Goal: Task Accomplishment & Management: Use online tool/utility

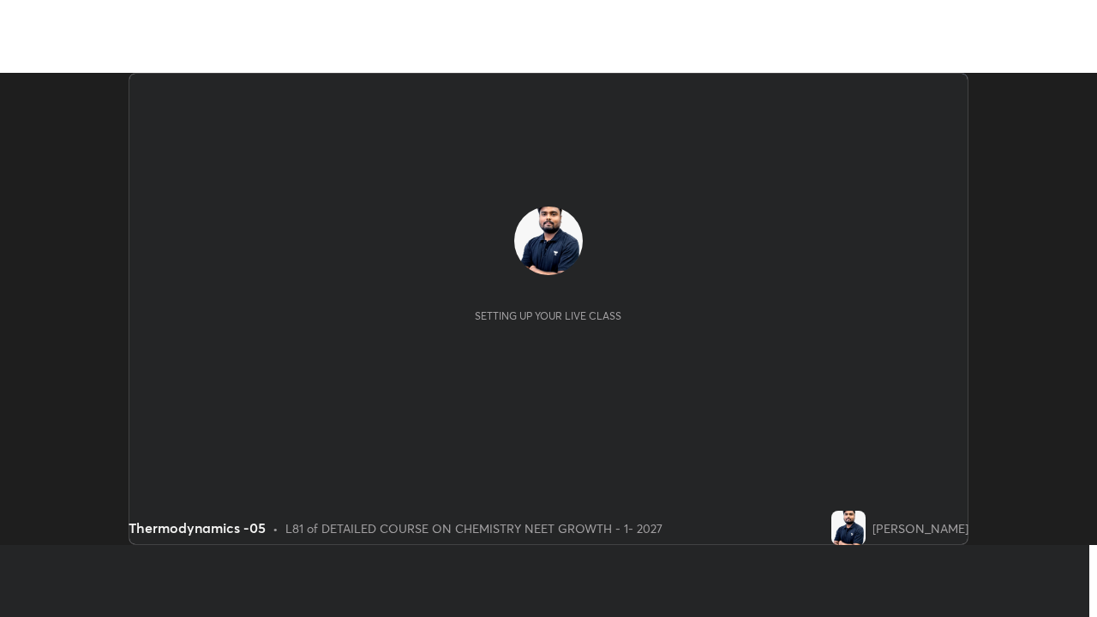
scroll to position [472, 1096]
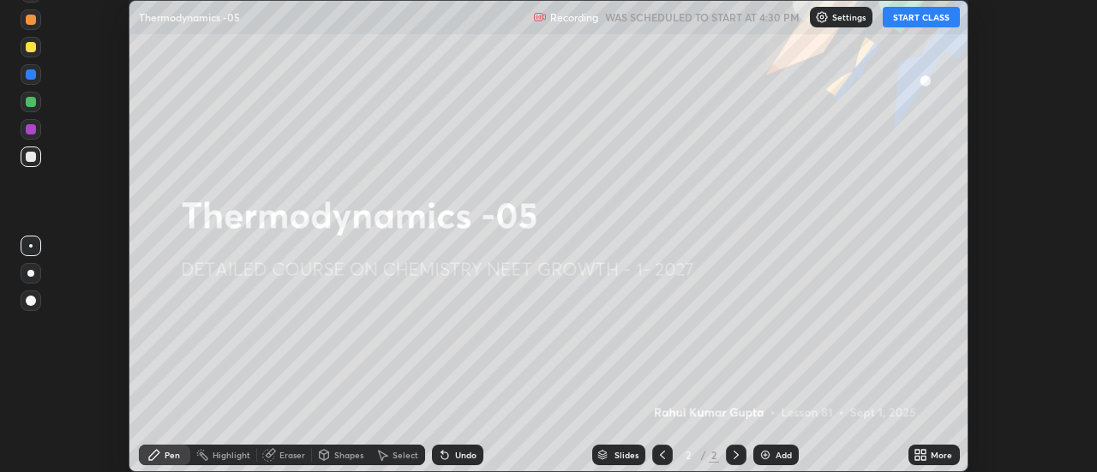
click at [915, 18] on button "START CLASS" at bounding box center [921, 17] width 77 height 21
click at [918, 458] on icon at bounding box center [917, 458] width 4 height 4
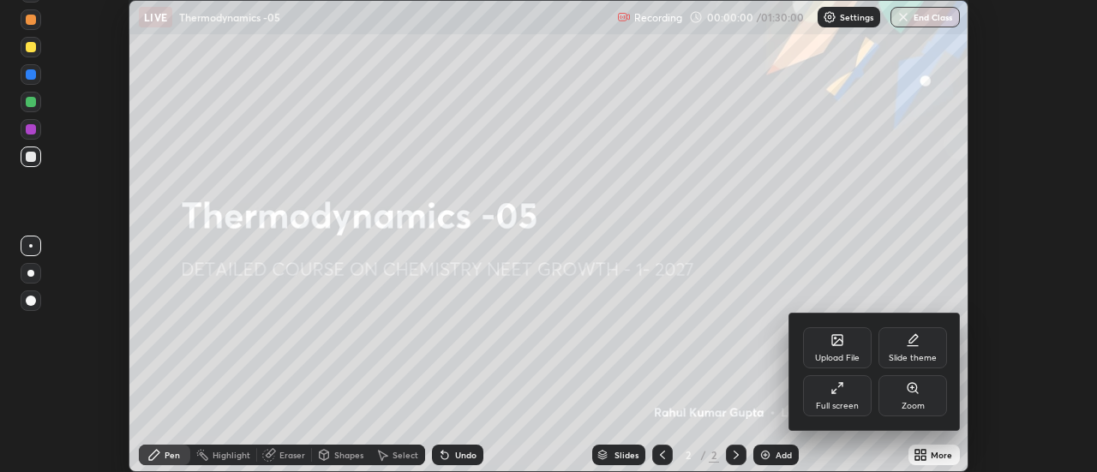
click at [835, 404] on div "Full screen" at bounding box center [837, 406] width 43 height 9
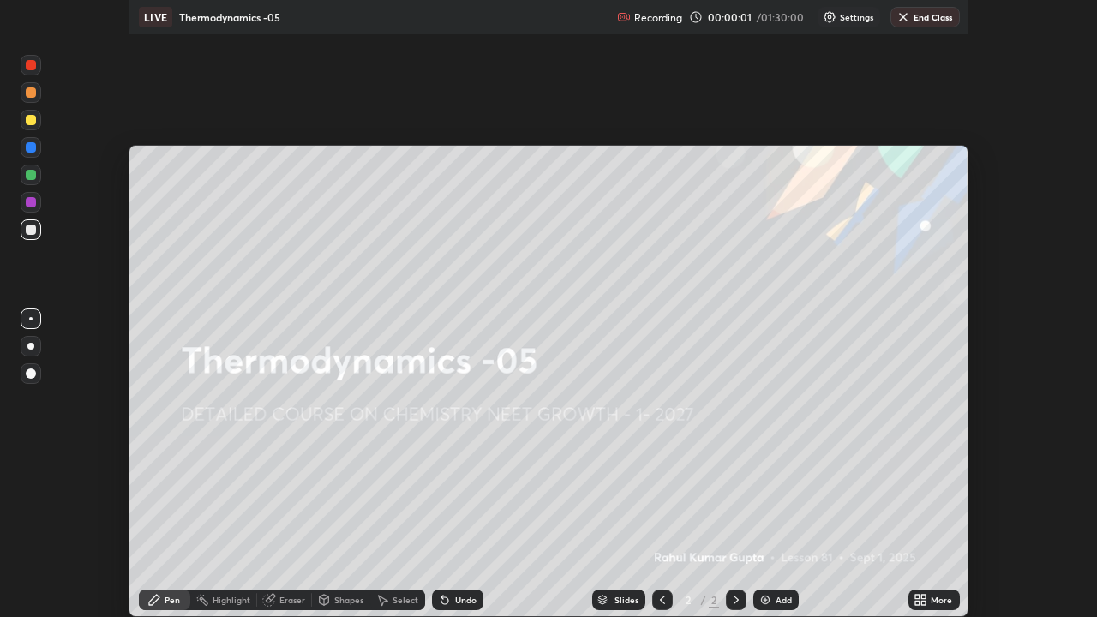
scroll to position [617, 1097]
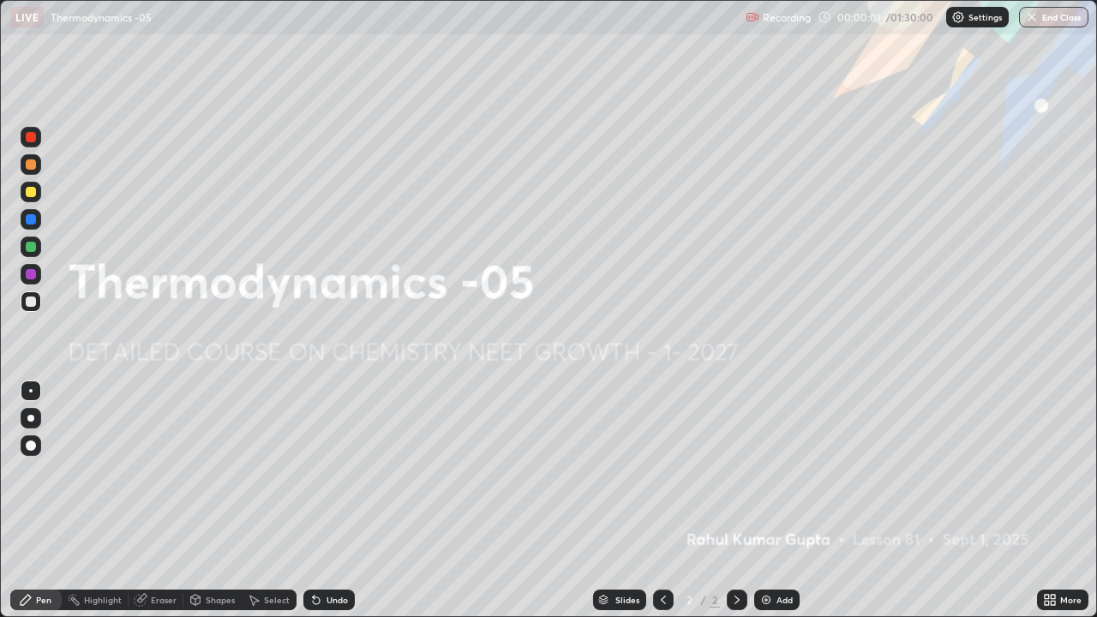
click at [960, 22] on img at bounding box center [958, 17] width 14 height 14
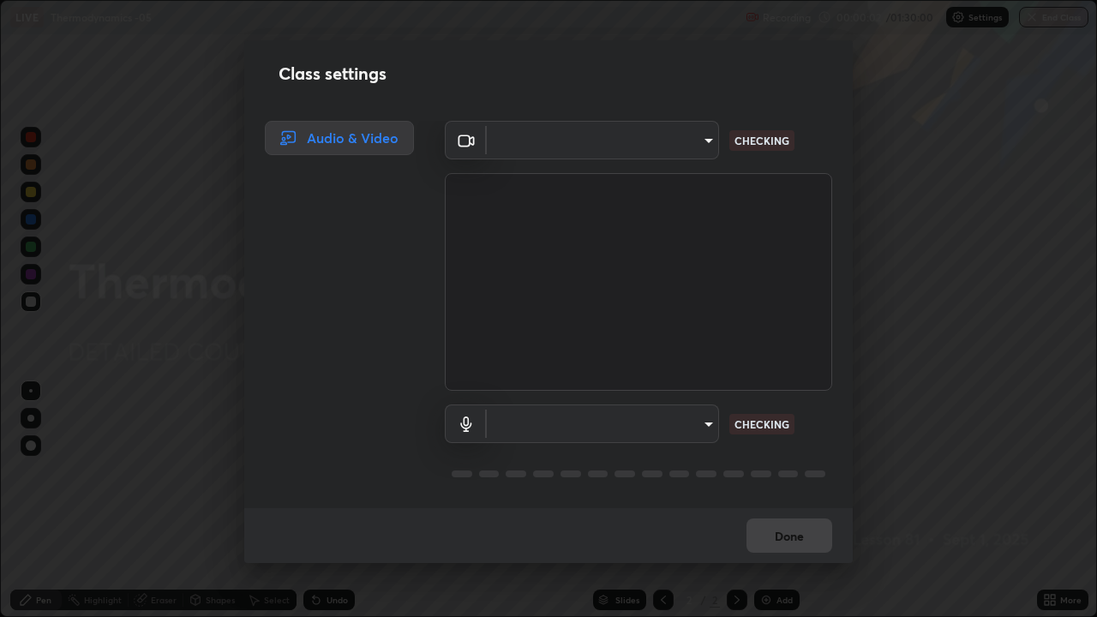
click at [696, 153] on body "Erase all LIVE Thermodynamics -05 Recording 00:00:02 / 01:30:00 Settings End Cl…" at bounding box center [548, 308] width 1097 height 617
click at [687, 152] on div at bounding box center [548, 308] width 1097 height 617
type input "abd1dd8f698bdb7170c938d45ed7c5a449073cf79ef4f8923fa8d1de0ad96843"
type input "a8a5a171c24800b48f3f78118fe5f2b2d48ca2aa2d62c989cd4de23f99d06a7d"
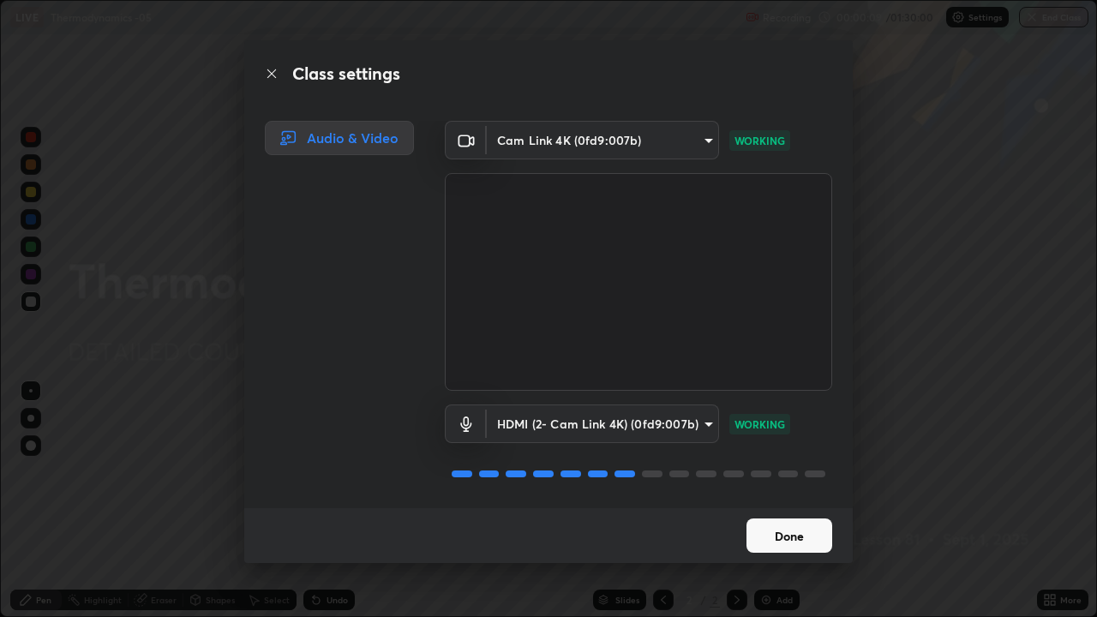
click at [788, 471] on button "Done" at bounding box center [790, 536] width 86 height 34
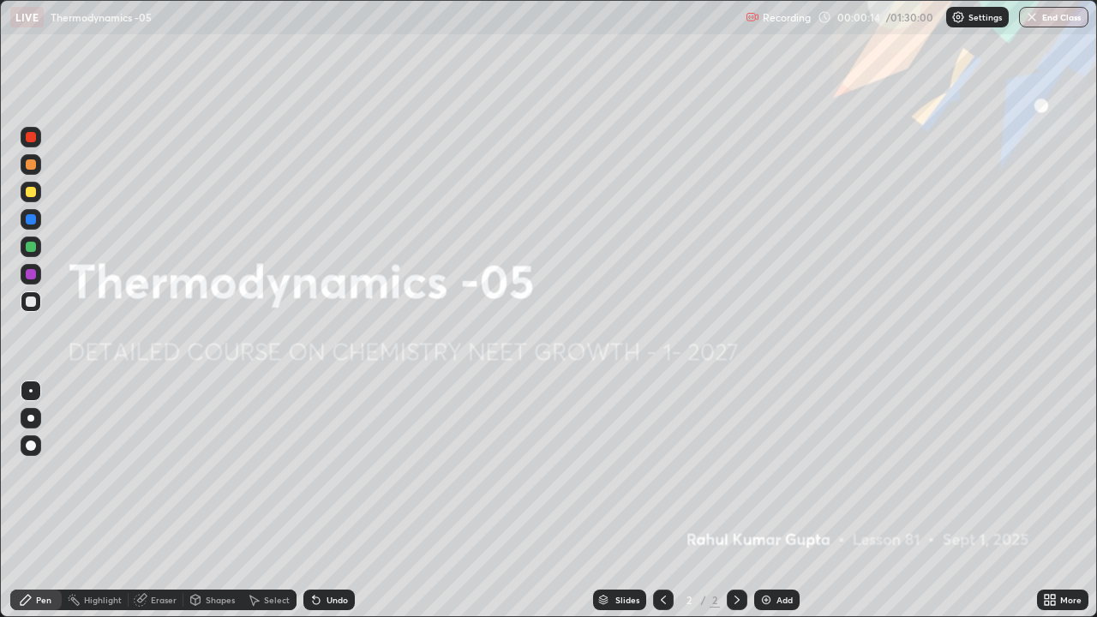
click at [783, 471] on div "Add" at bounding box center [785, 600] width 16 height 9
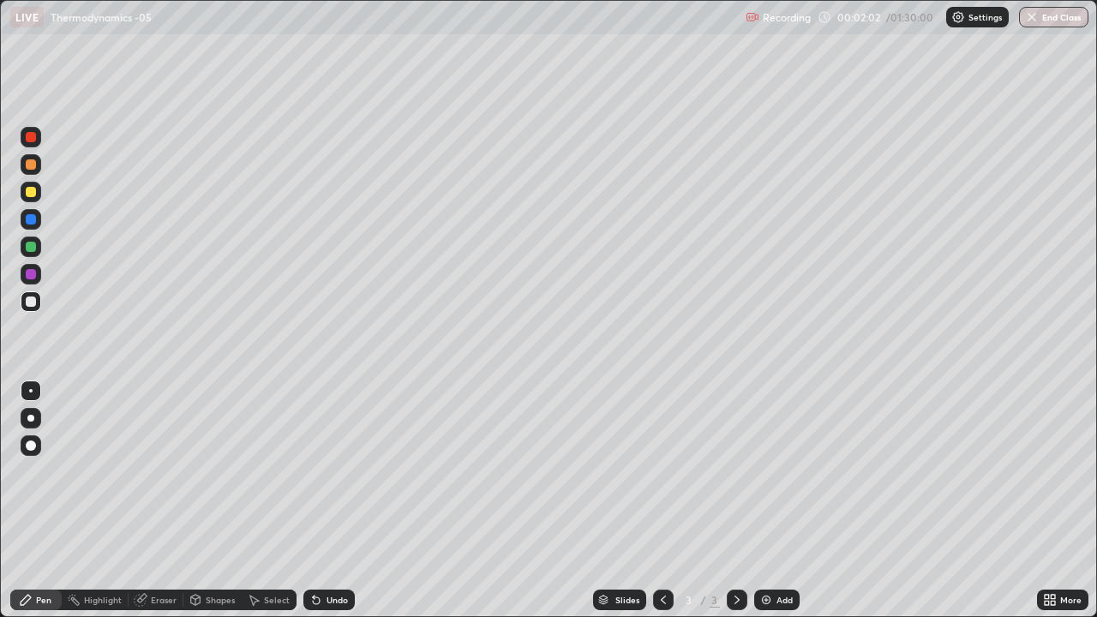
click at [31, 418] on div at bounding box center [30, 418] width 7 height 7
click at [32, 165] on div at bounding box center [31, 164] width 10 height 10
click at [193, 471] on icon at bounding box center [195, 598] width 9 height 3
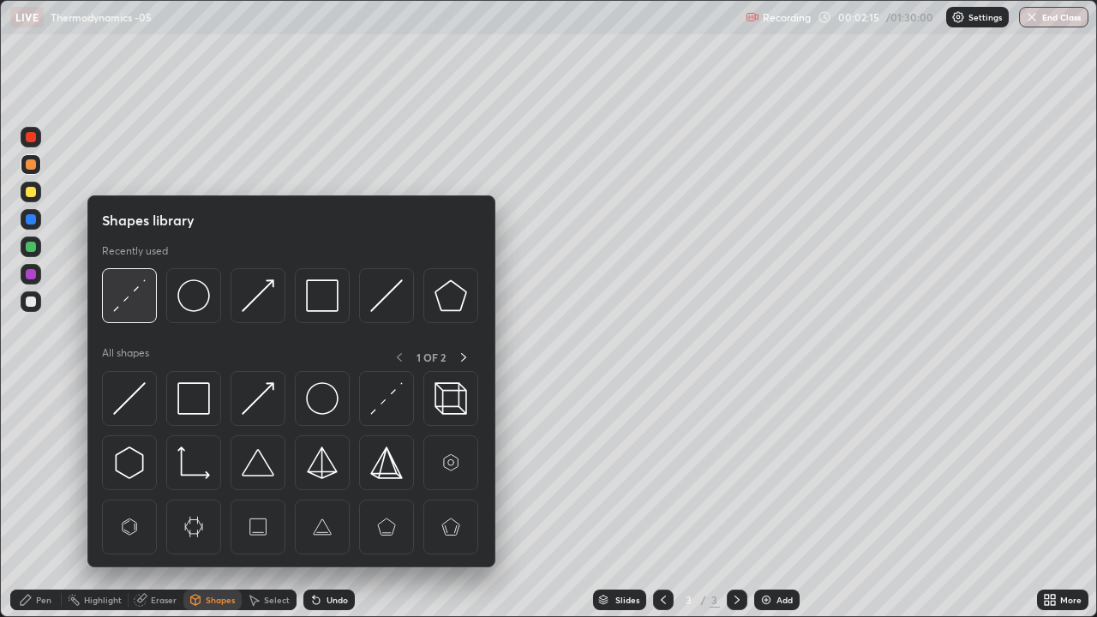
click at [130, 298] on img at bounding box center [129, 295] width 33 height 33
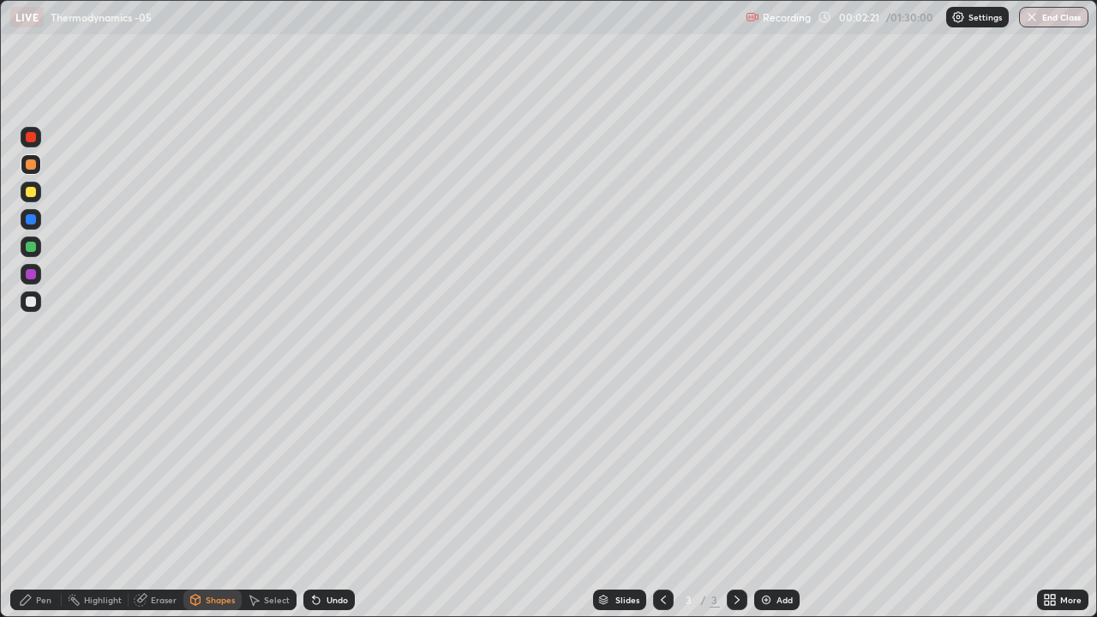
click at [39, 305] on div at bounding box center [31, 301] width 21 height 21
click at [43, 471] on div "Pen" at bounding box center [35, 600] width 51 height 21
click at [208, 471] on div "Shapes" at bounding box center [220, 600] width 29 height 9
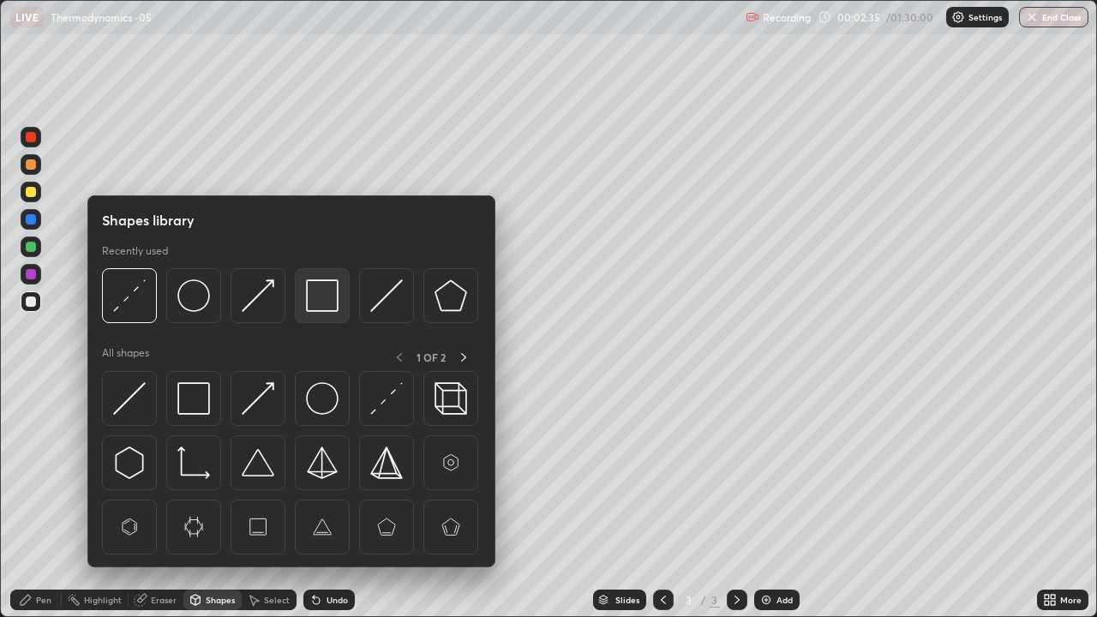
click at [333, 287] on img at bounding box center [322, 295] width 33 height 33
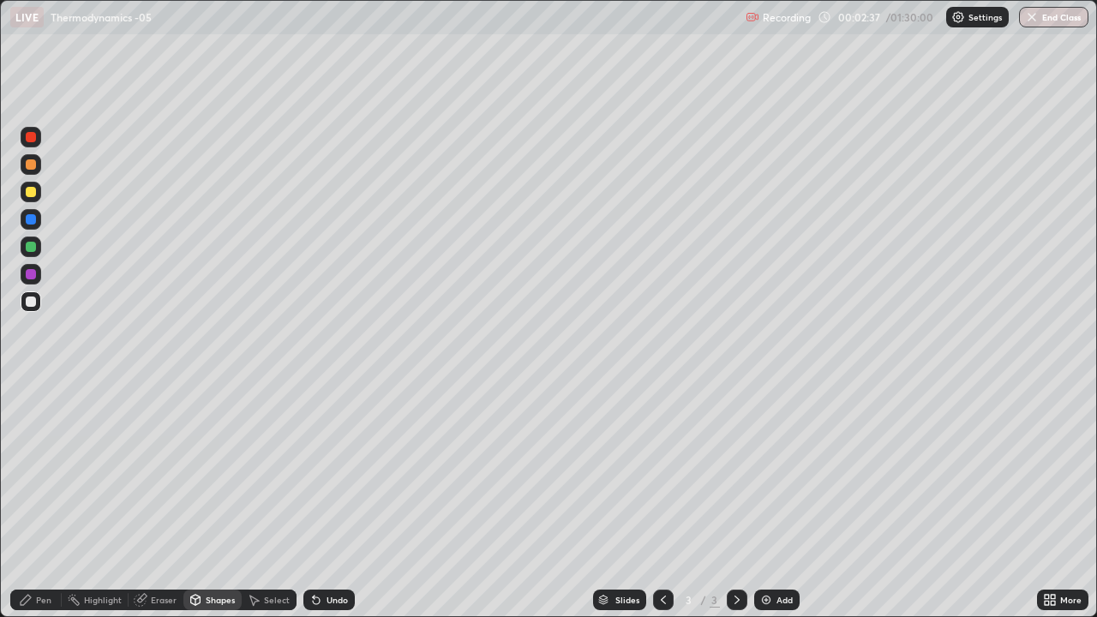
click at [35, 471] on div "Pen" at bounding box center [35, 600] width 51 height 21
click at [28, 274] on div at bounding box center [31, 274] width 10 height 10
click at [33, 195] on div at bounding box center [31, 192] width 10 height 10
click at [213, 471] on div "Shapes" at bounding box center [220, 600] width 29 height 9
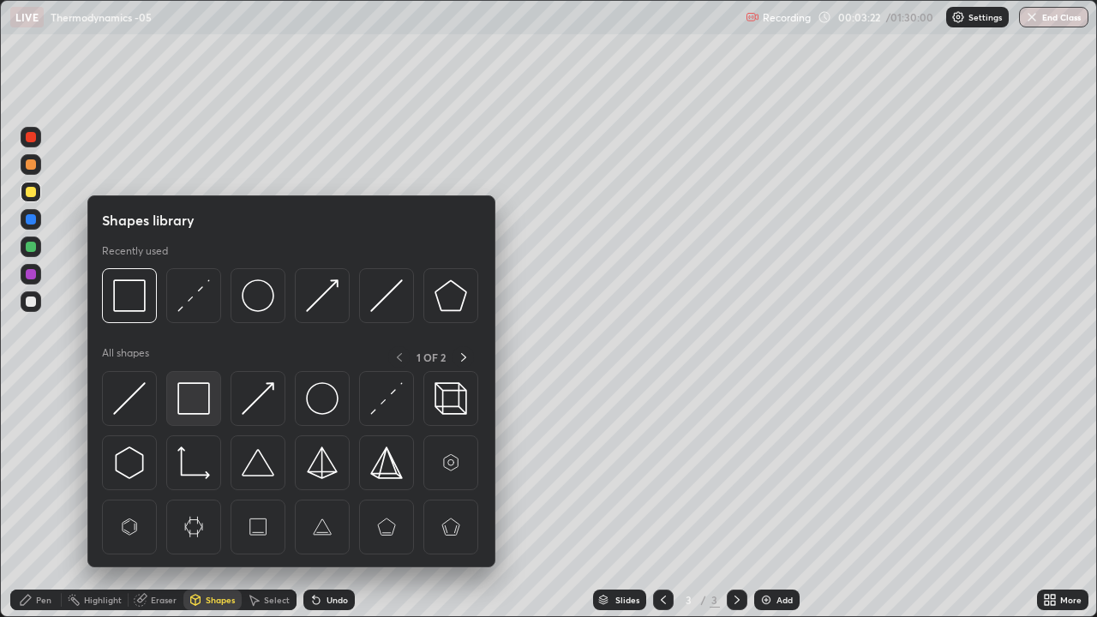
click at [199, 388] on img at bounding box center [193, 398] width 33 height 33
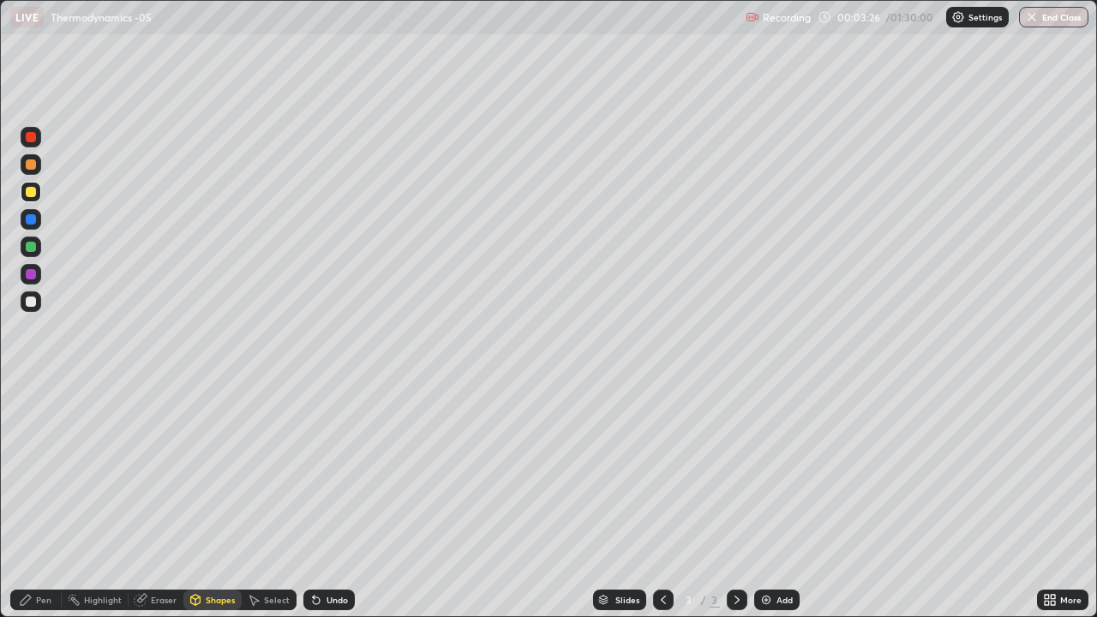
click at [33, 471] on div "Pen" at bounding box center [35, 600] width 51 height 21
click at [38, 293] on div at bounding box center [31, 301] width 21 height 21
click at [211, 471] on div "Shapes" at bounding box center [220, 600] width 29 height 9
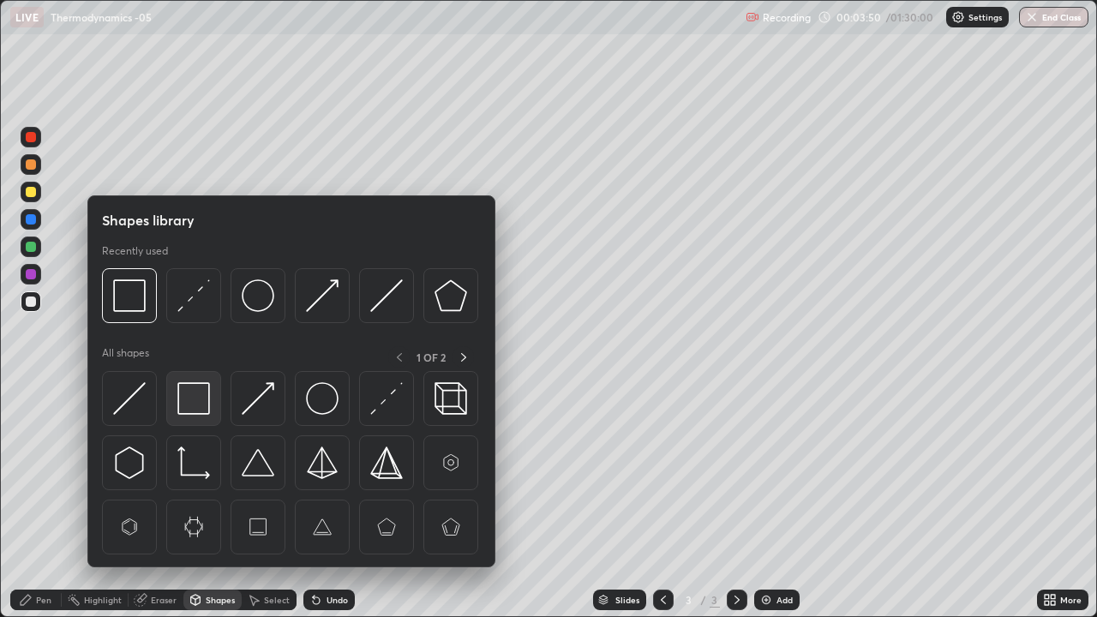
click at [192, 385] on img at bounding box center [193, 398] width 33 height 33
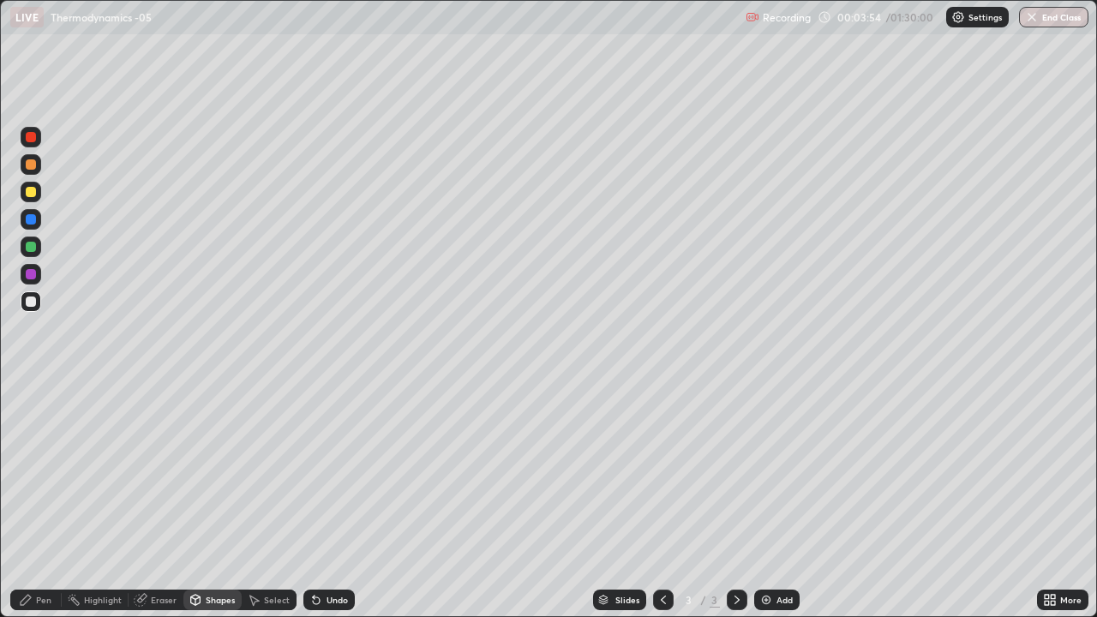
click at [33, 471] on div "Pen" at bounding box center [35, 600] width 51 height 21
click at [39, 245] on div at bounding box center [31, 247] width 21 height 21
click at [26, 305] on div at bounding box center [31, 301] width 21 height 21
click at [209, 471] on div "Shapes" at bounding box center [220, 600] width 29 height 9
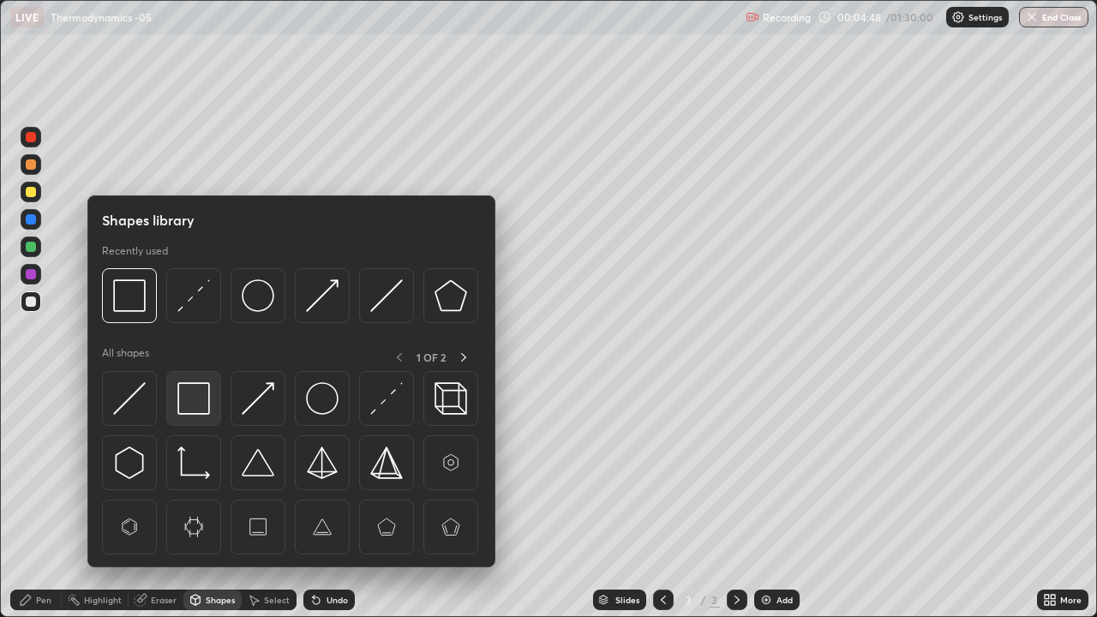
click at [191, 384] on img at bounding box center [193, 398] width 33 height 33
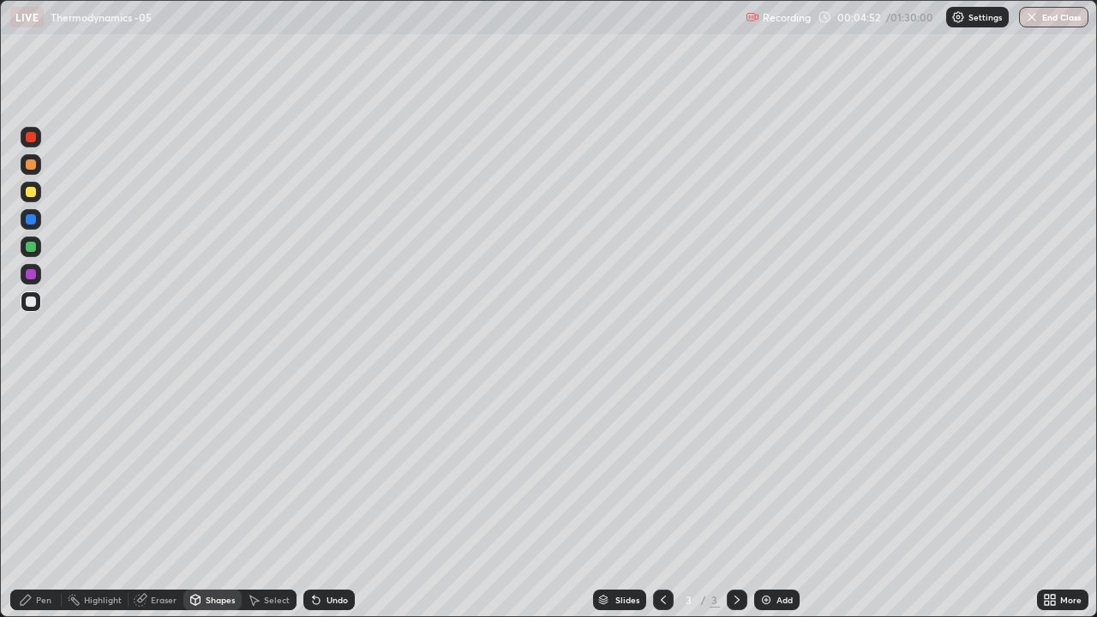
click at [37, 471] on div "Pen" at bounding box center [43, 600] width 15 height 9
click at [31, 248] on div at bounding box center [31, 247] width 10 height 10
click at [774, 471] on div "Add" at bounding box center [776, 600] width 45 height 21
click at [33, 192] on div at bounding box center [31, 192] width 10 height 10
click at [210, 471] on div "Shapes" at bounding box center [220, 600] width 29 height 9
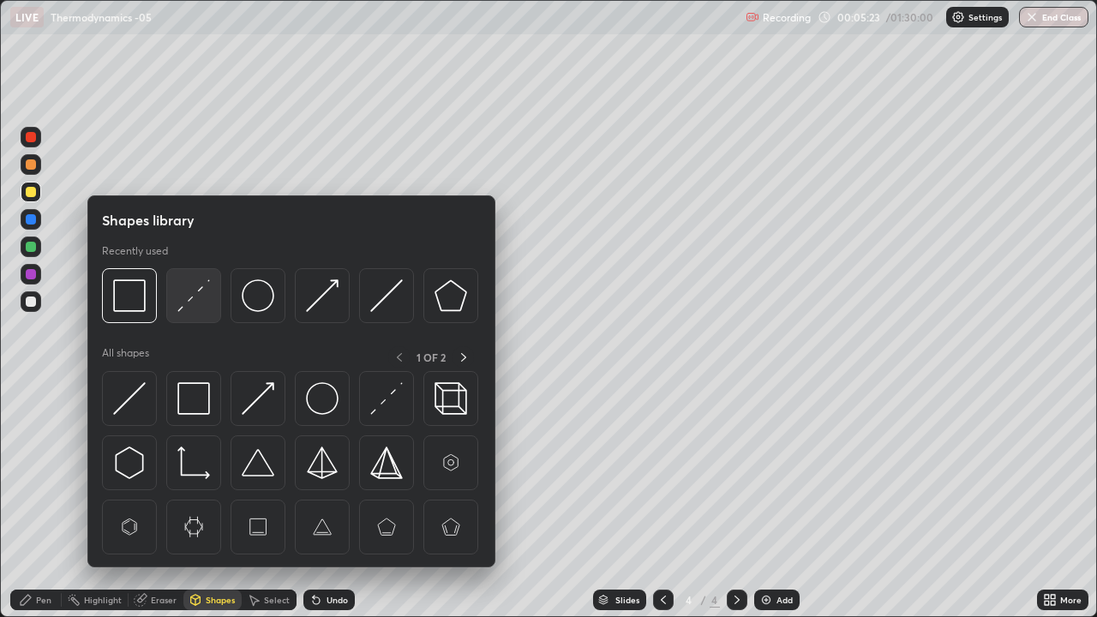
click at [195, 302] on img at bounding box center [193, 295] width 33 height 33
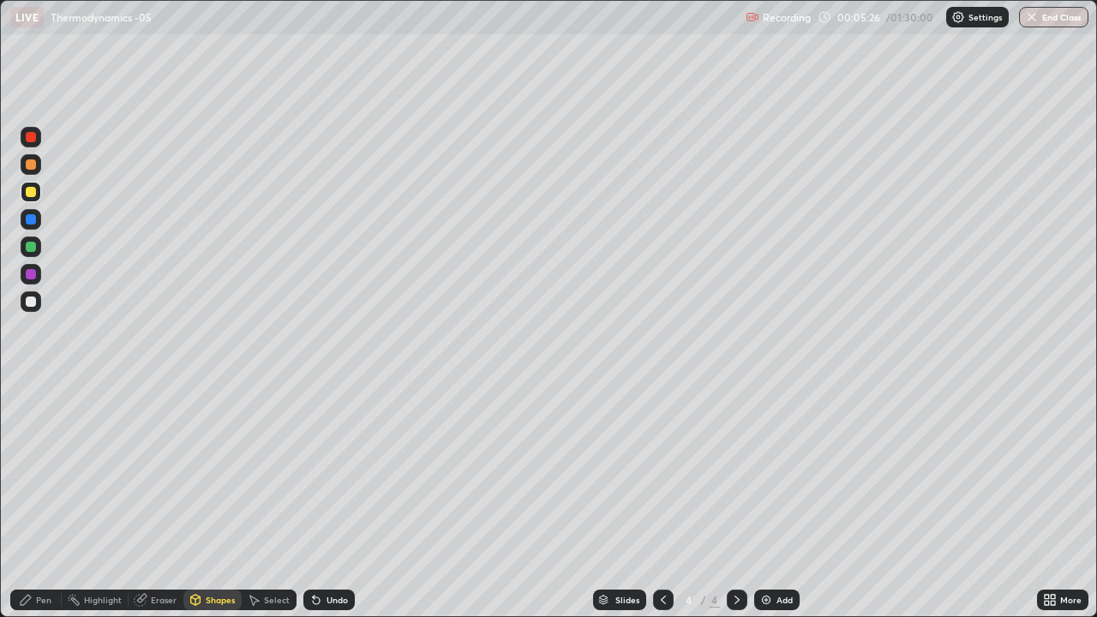
click at [37, 471] on div "Pen" at bounding box center [43, 600] width 15 height 9
click at [33, 303] on div at bounding box center [31, 302] width 10 height 10
click at [38, 275] on div at bounding box center [31, 274] width 21 height 21
click at [213, 471] on div "Shapes" at bounding box center [212, 600] width 58 height 21
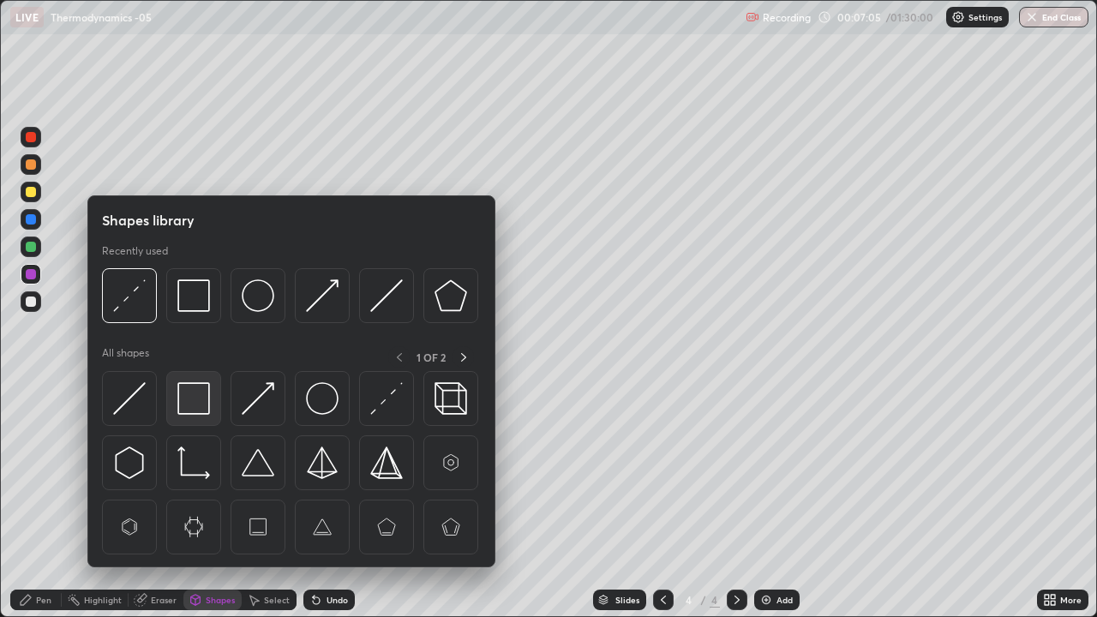
click at [198, 407] on img at bounding box center [193, 398] width 33 height 33
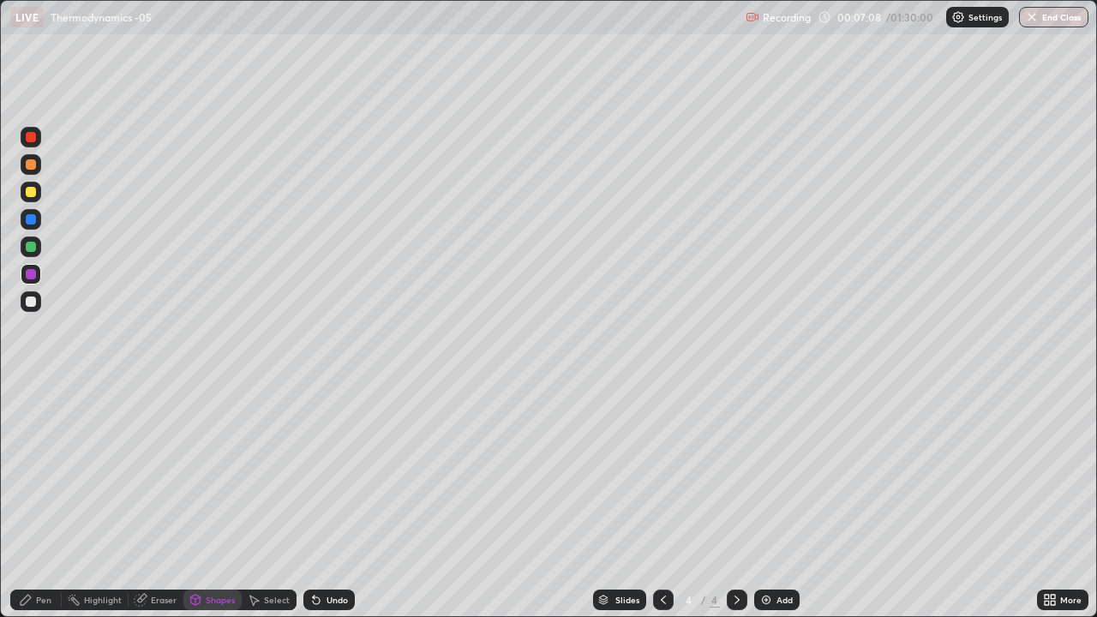
click at [41, 471] on div "Pen" at bounding box center [43, 600] width 15 height 9
click at [662, 471] on icon at bounding box center [664, 600] width 14 height 14
click at [735, 471] on icon at bounding box center [737, 600] width 14 height 14
click at [783, 471] on div "Add" at bounding box center [785, 600] width 16 height 9
click at [35, 309] on div at bounding box center [31, 301] width 21 height 21
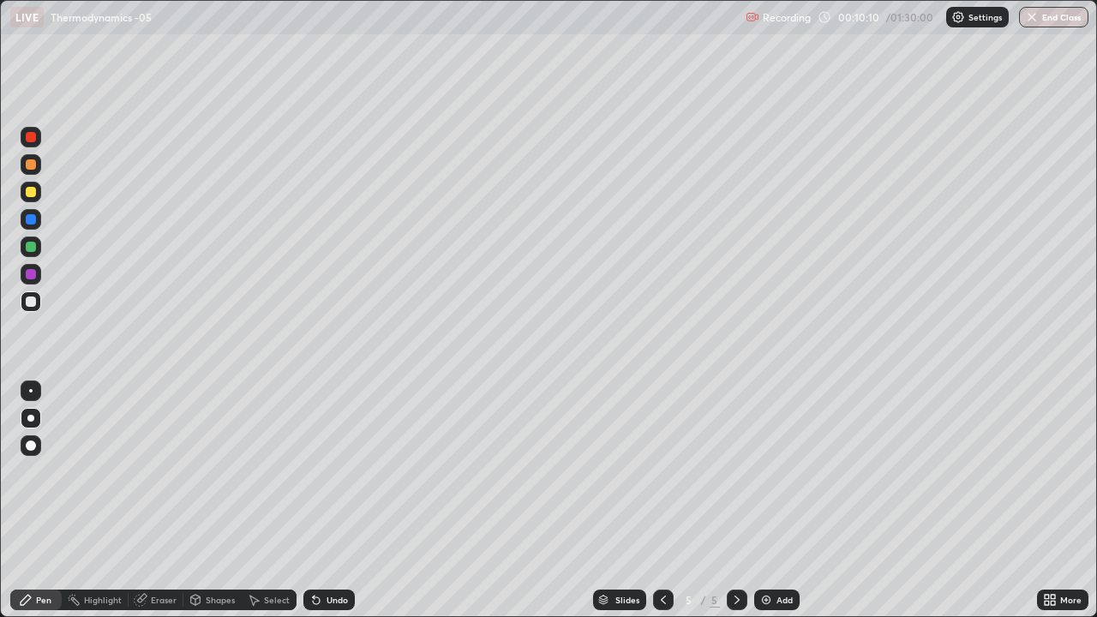
click at [200, 471] on icon at bounding box center [196, 600] width 14 height 14
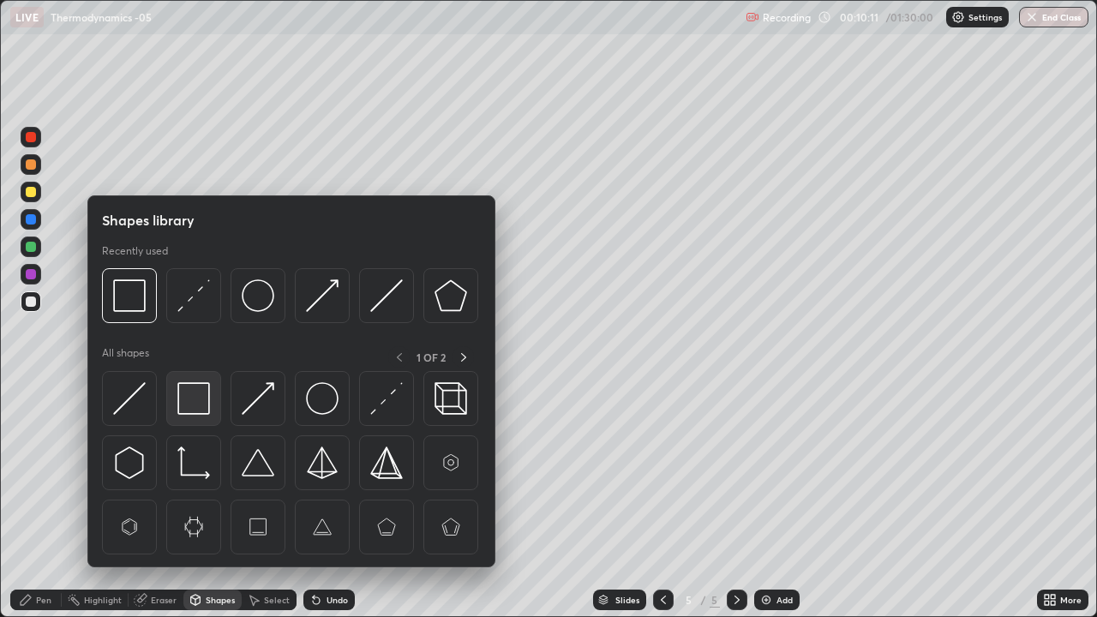
click at [185, 384] on img at bounding box center [193, 398] width 33 height 33
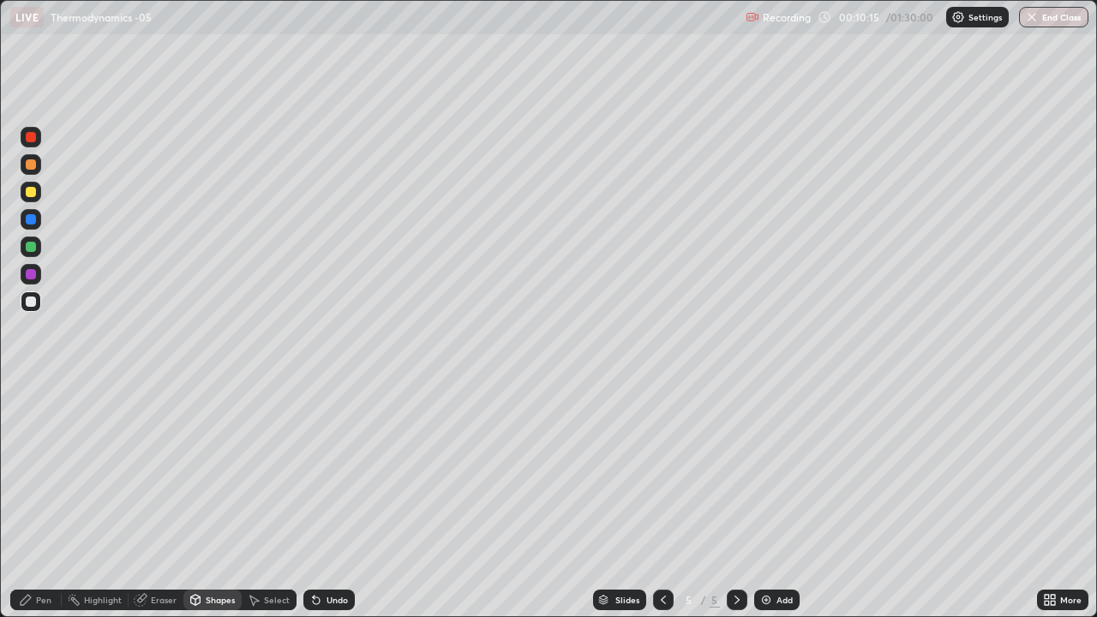
click at [44, 471] on div "Pen" at bounding box center [35, 600] width 51 height 21
click at [32, 274] on div at bounding box center [31, 274] width 10 height 10
click at [29, 305] on div at bounding box center [31, 302] width 10 height 10
click at [37, 275] on div at bounding box center [31, 274] width 21 height 21
click at [37, 302] on div at bounding box center [31, 301] width 21 height 21
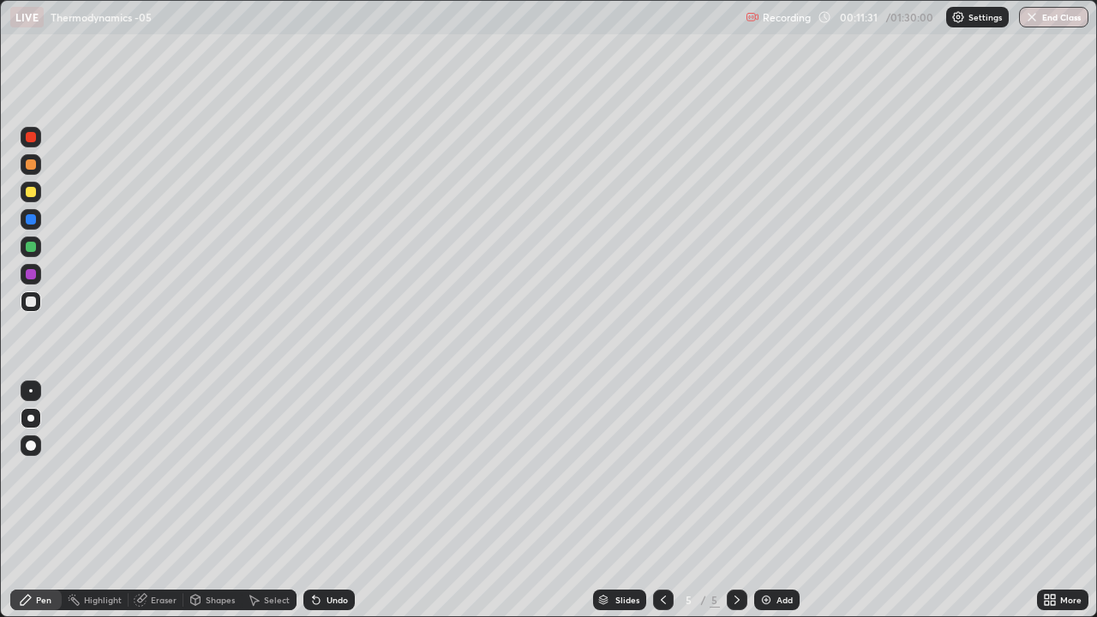
click at [34, 273] on div at bounding box center [31, 274] width 10 height 10
click at [27, 311] on div at bounding box center [31, 301] width 21 height 21
click at [35, 201] on div at bounding box center [31, 192] width 21 height 21
click at [32, 247] on div at bounding box center [31, 247] width 10 height 10
click at [661, 471] on icon at bounding box center [664, 600] width 14 height 14
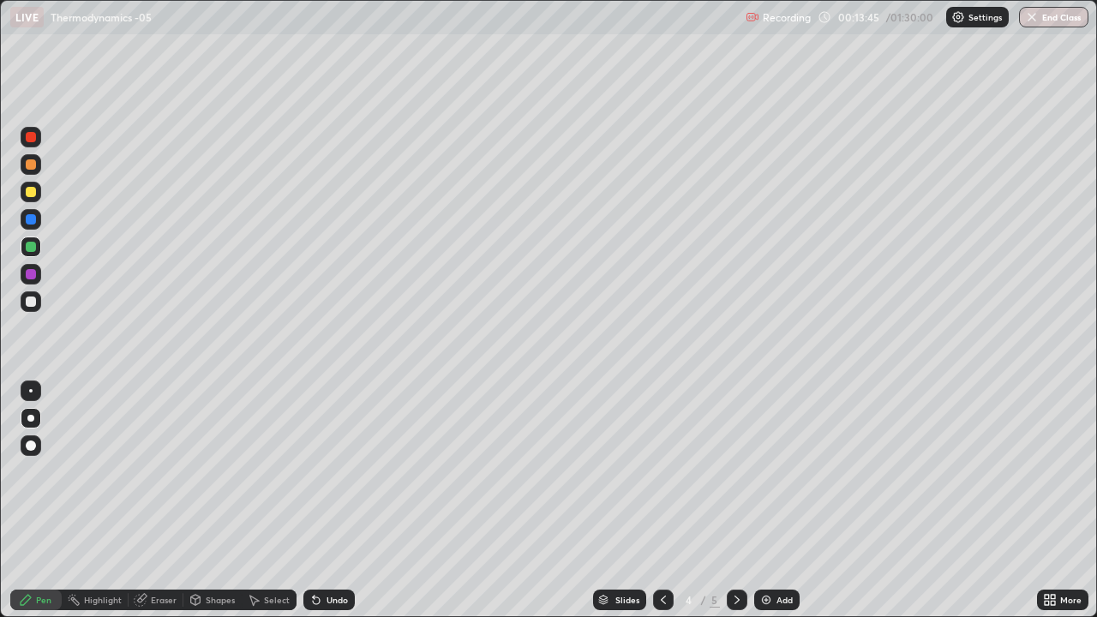
click at [658, 471] on div at bounding box center [663, 600] width 21 height 34
click at [735, 471] on icon at bounding box center [737, 600] width 14 height 14
click at [213, 471] on div "Shapes" at bounding box center [220, 600] width 29 height 9
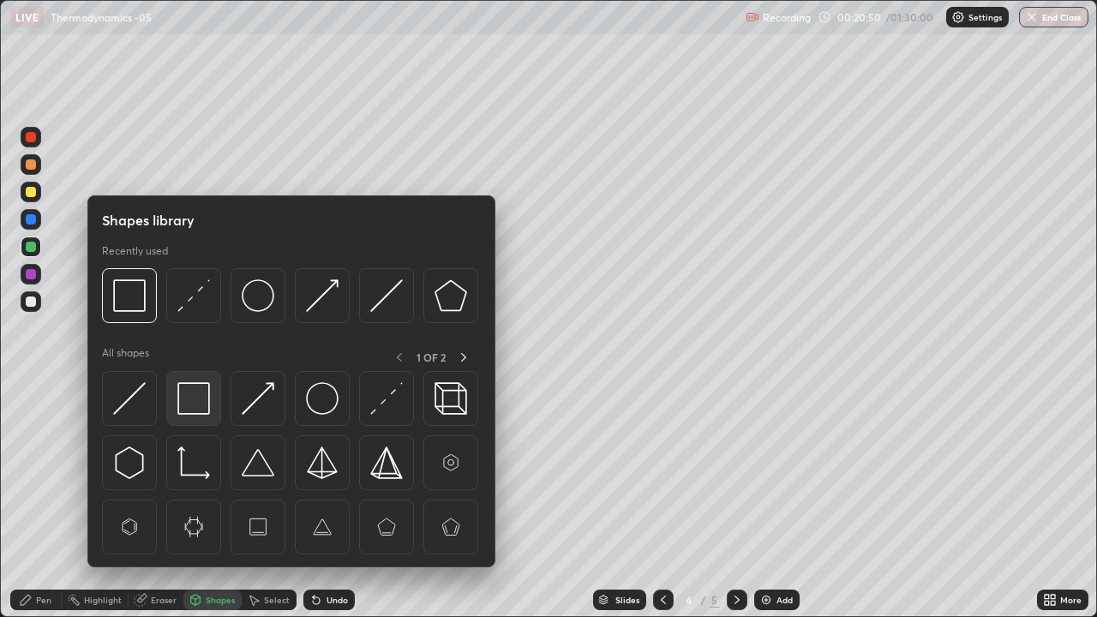
click at [204, 393] on img at bounding box center [193, 398] width 33 height 33
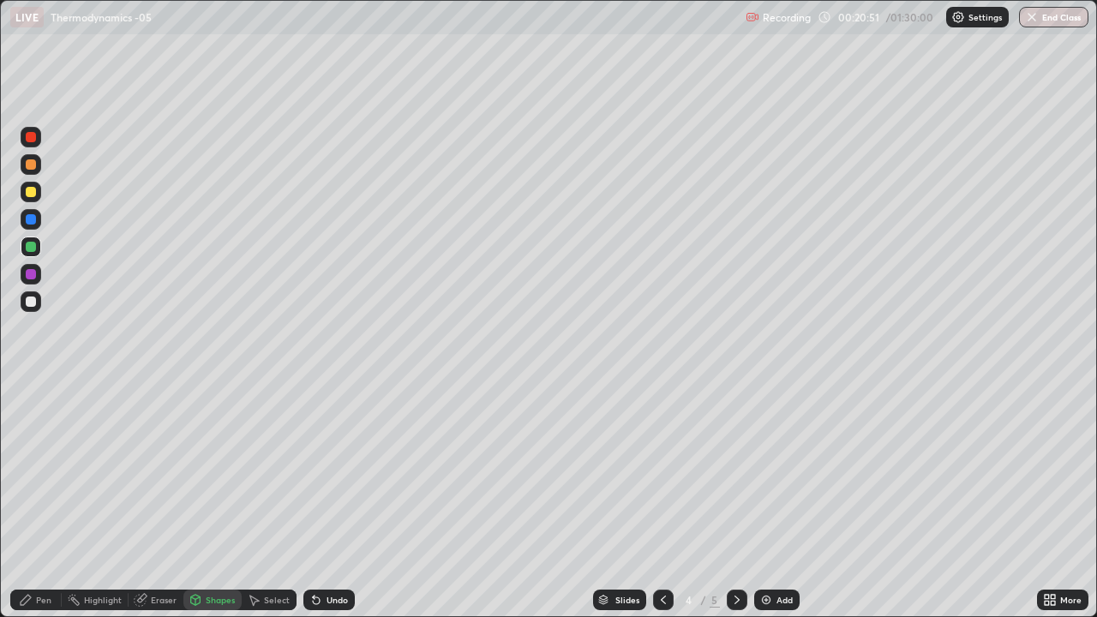
click at [38, 302] on div at bounding box center [31, 301] width 21 height 21
click at [39, 220] on div at bounding box center [31, 219] width 21 height 21
click at [39, 471] on div "Pen" at bounding box center [35, 600] width 51 height 21
click at [737, 471] on icon at bounding box center [737, 600] width 14 height 14
click at [668, 471] on icon at bounding box center [664, 600] width 14 height 14
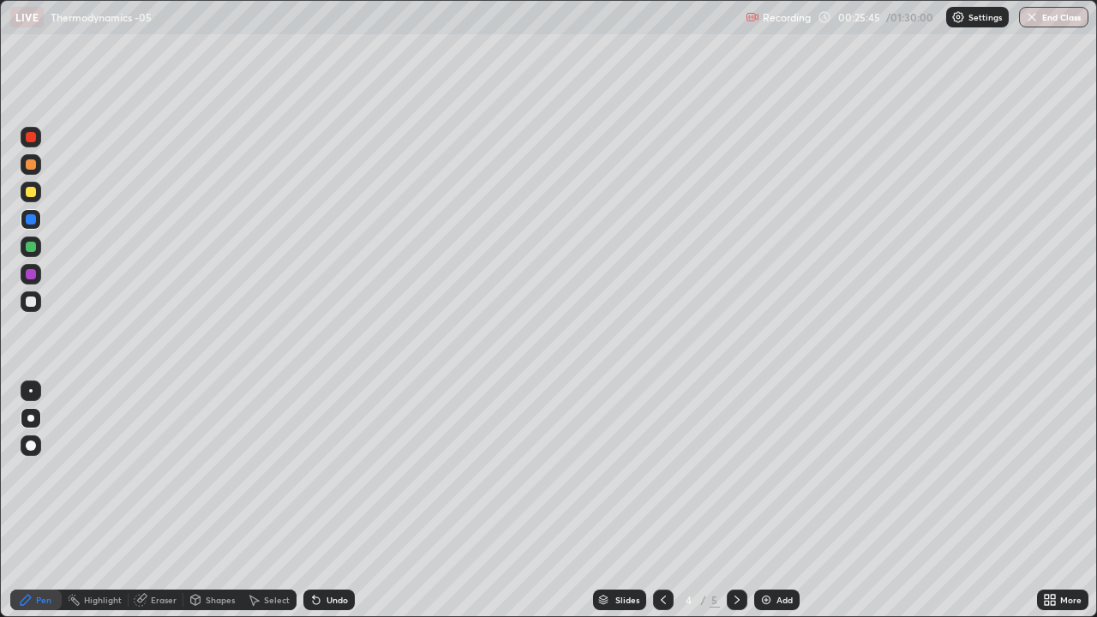
click at [736, 471] on icon at bounding box center [737, 600] width 14 height 14
click at [777, 471] on div "Add" at bounding box center [785, 600] width 16 height 9
click at [34, 193] on div at bounding box center [31, 192] width 10 height 10
click at [37, 304] on div at bounding box center [31, 301] width 21 height 21
click at [33, 249] on div at bounding box center [31, 247] width 10 height 10
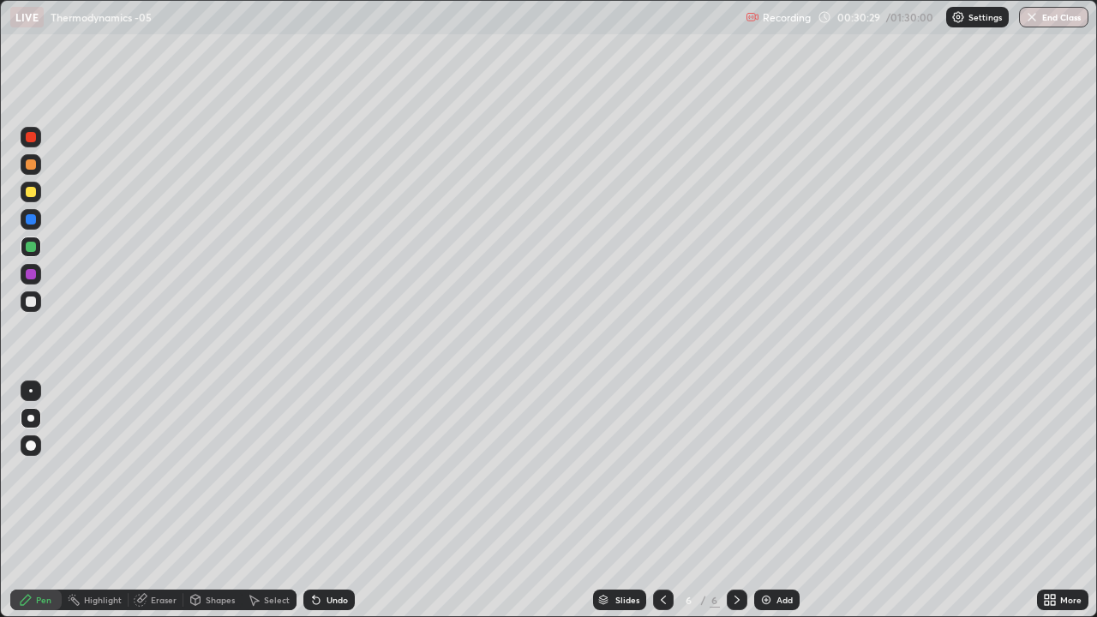
click at [214, 471] on div "Shapes" at bounding box center [220, 600] width 29 height 9
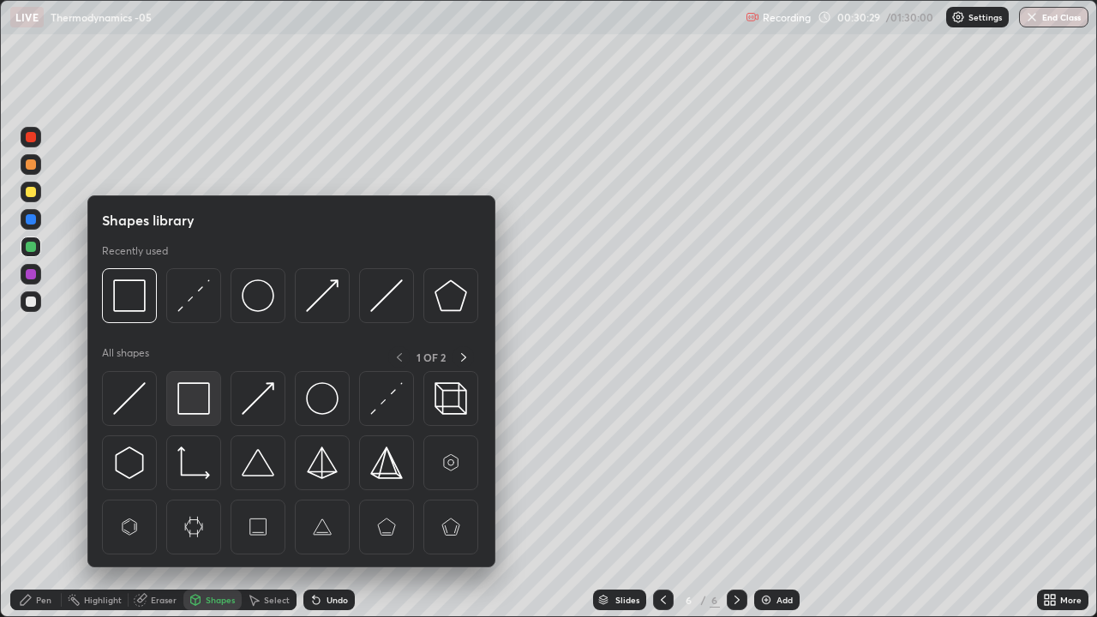
click at [200, 388] on img at bounding box center [193, 398] width 33 height 33
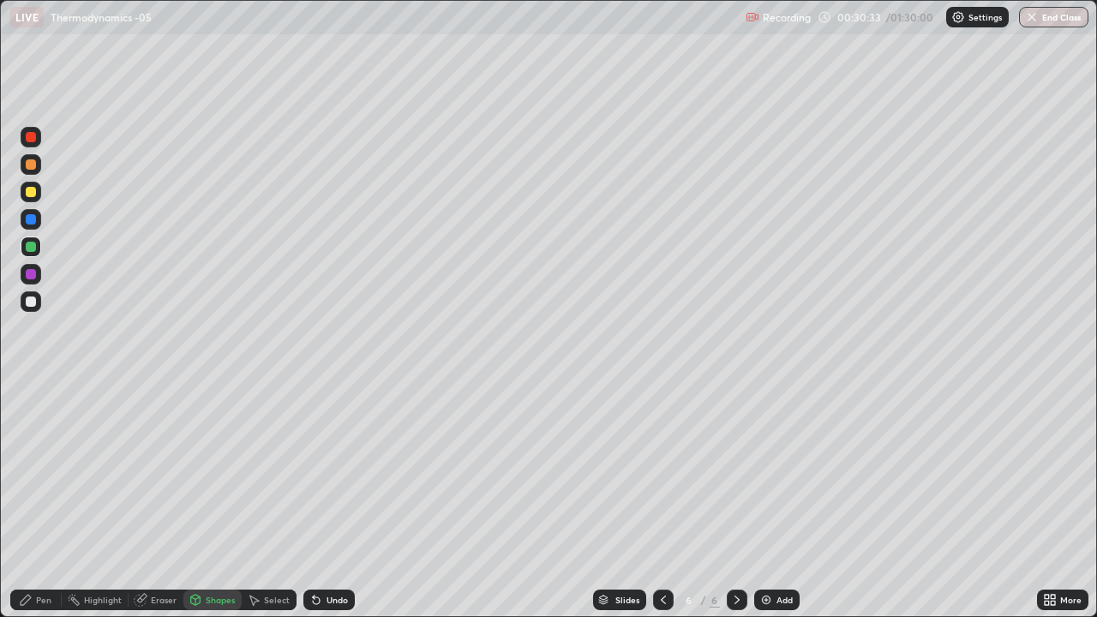
click at [43, 471] on div "Pen" at bounding box center [43, 600] width 15 height 9
click at [771, 471] on div "Add" at bounding box center [776, 600] width 45 height 21
click at [33, 303] on div at bounding box center [31, 302] width 10 height 10
click at [32, 220] on div at bounding box center [31, 219] width 10 height 10
click at [31, 300] on div at bounding box center [31, 302] width 10 height 10
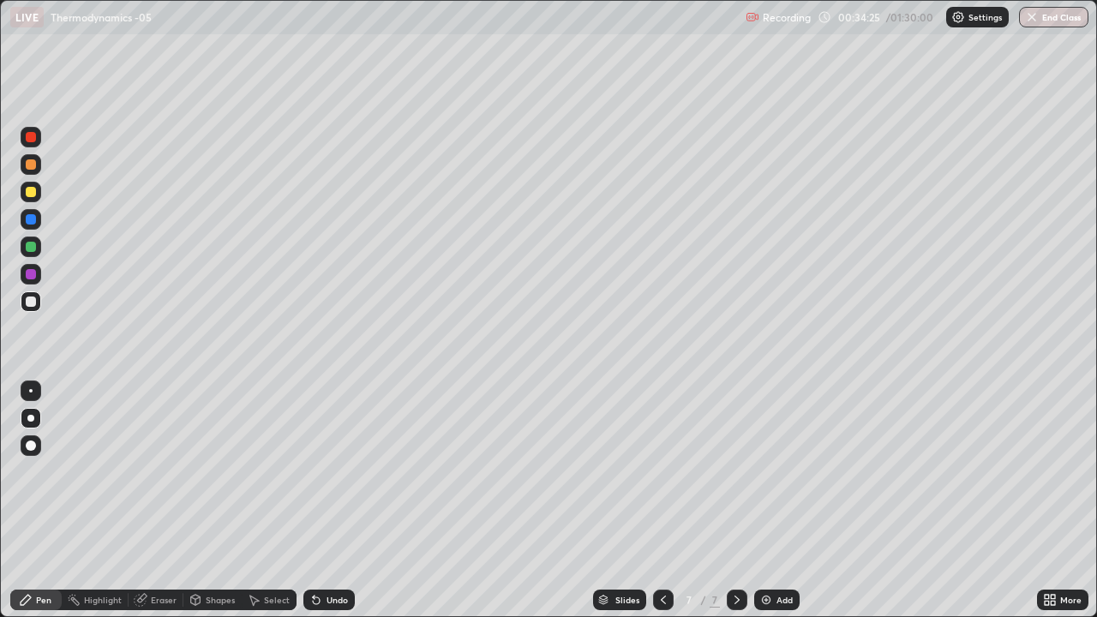
click at [31, 194] on div at bounding box center [31, 192] width 10 height 10
click at [37, 300] on div at bounding box center [31, 301] width 21 height 21
click at [32, 392] on div at bounding box center [31, 391] width 21 height 21
click at [37, 166] on div at bounding box center [31, 164] width 21 height 21
click at [660, 471] on div at bounding box center [663, 600] width 21 height 21
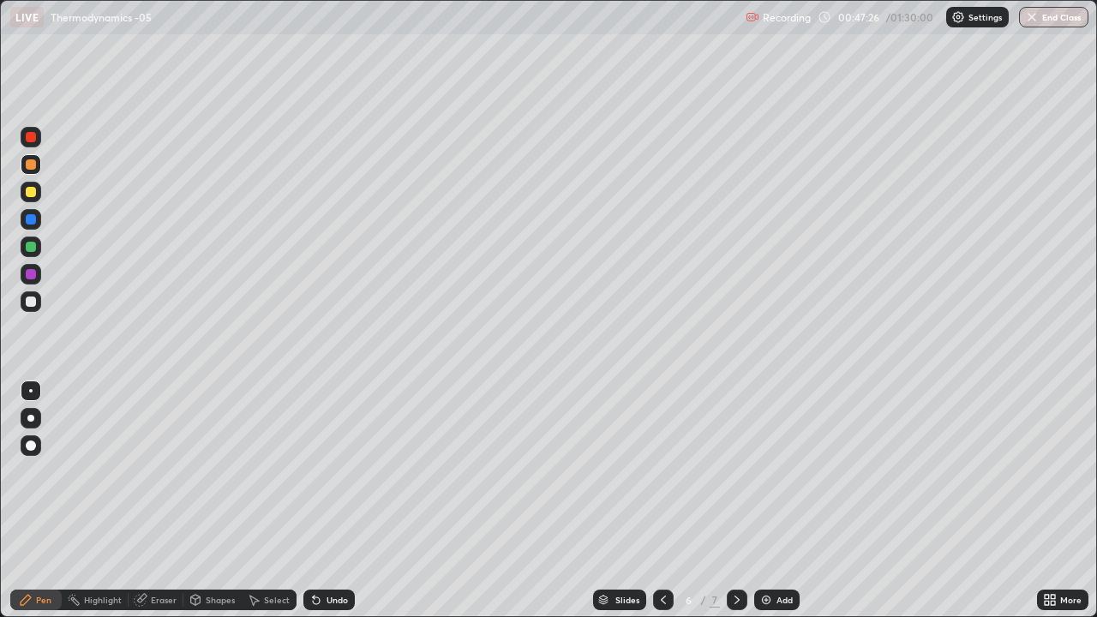
click at [742, 471] on div at bounding box center [737, 600] width 21 height 21
click at [741, 471] on div at bounding box center [737, 600] width 21 height 21
click at [778, 471] on div "Add" at bounding box center [785, 600] width 16 height 9
click at [32, 302] on div at bounding box center [31, 302] width 10 height 10
click at [331, 471] on div "Undo" at bounding box center [337, 600] width 21 height 9
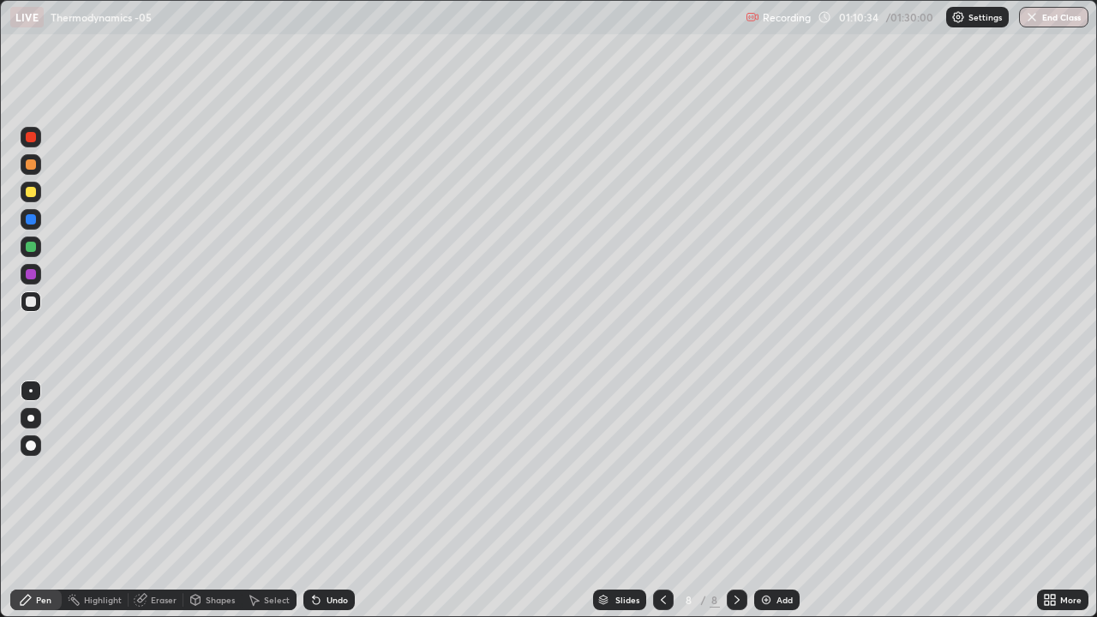
click at [768, 471] on img at bounding box center [766, 600] width 14 height 14
click at [32, 161] on div at bounding box center [31, 164] width 10 height 10
click at [29, 298] on div at bounding box center [31, 302] width 10 height 10
click at [28, 219] on div at bounding box center [31, 219] width 10 height 10
click at [34, 242] on div at bounding box center [31, 247] width 10 height 10
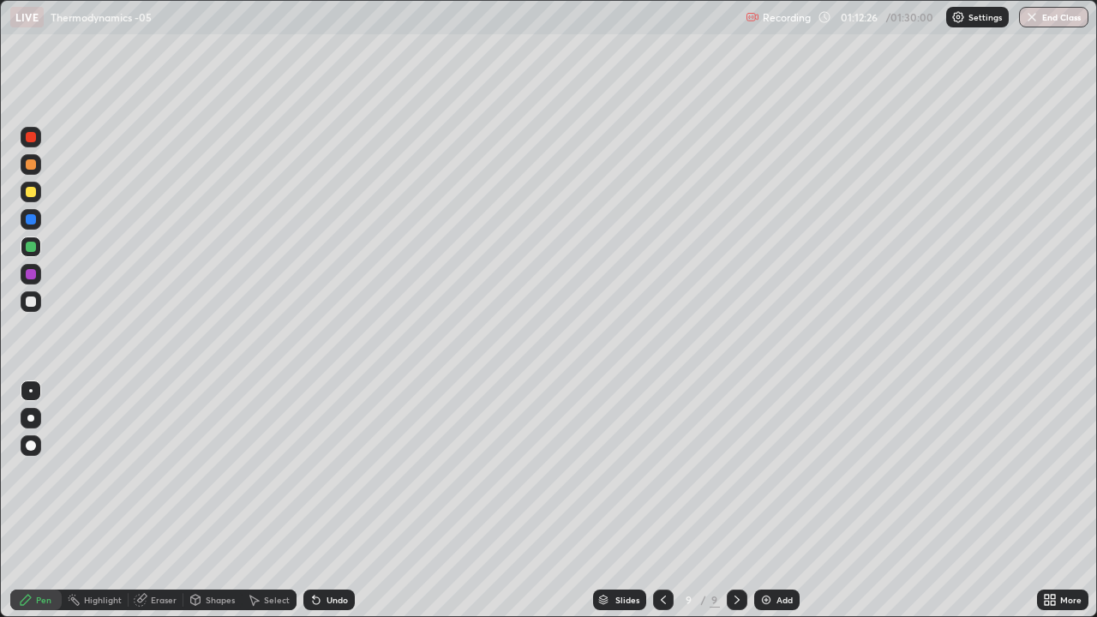
click at [32, 302] on div at bounding box center [31, 302] width 10 height 10
click at [210, 471] on div "Shapes" at bounding box center [212, 600] width 58 height 21
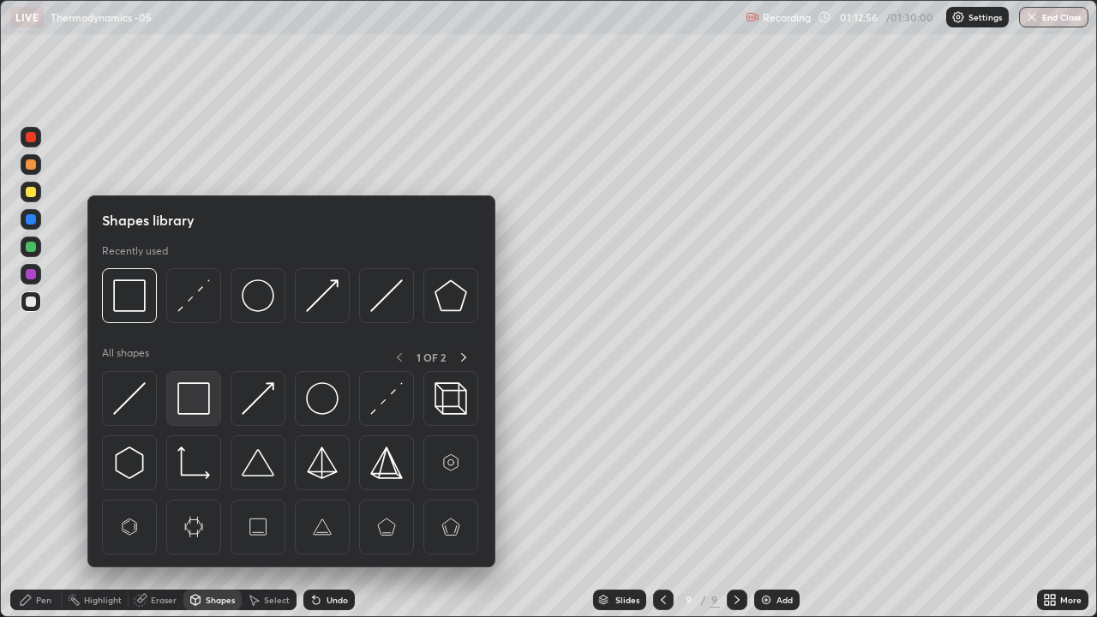
click at [197, 390] on img at bounding box center [193, 398] width 33 height 33
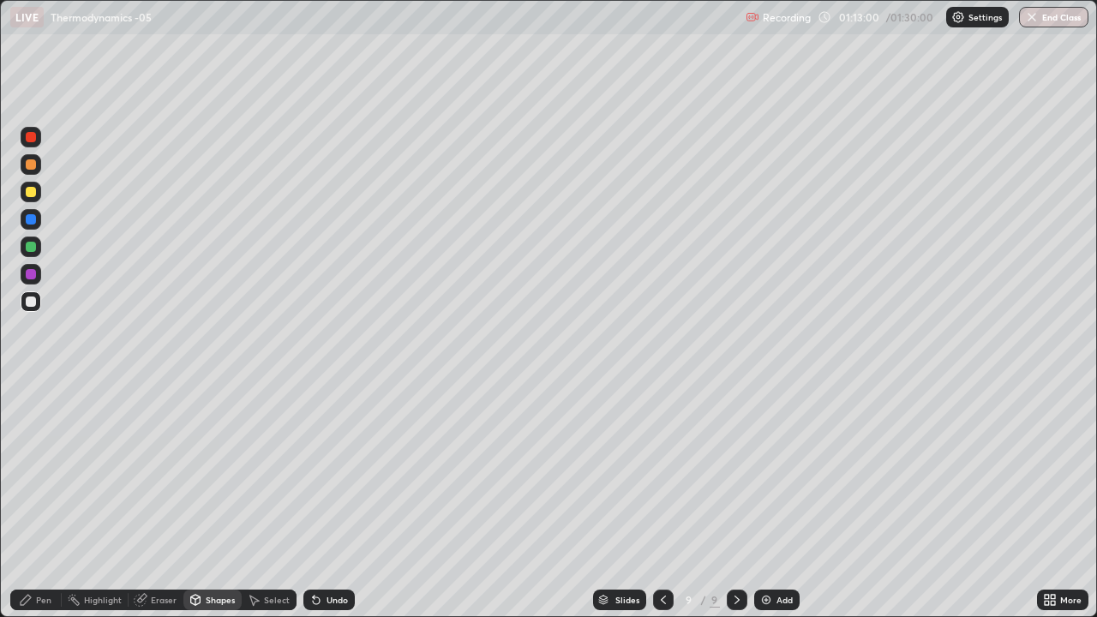
click at [38, 471] on div "Pen" at bounding box center [43, 600] width 15 height 9
click at [28, 218] on div at bounding box center [31, 219] width 10 height 10
click at [1059, 21] on button "End Class" at bounding box center [1053, 17] width 69 height 21
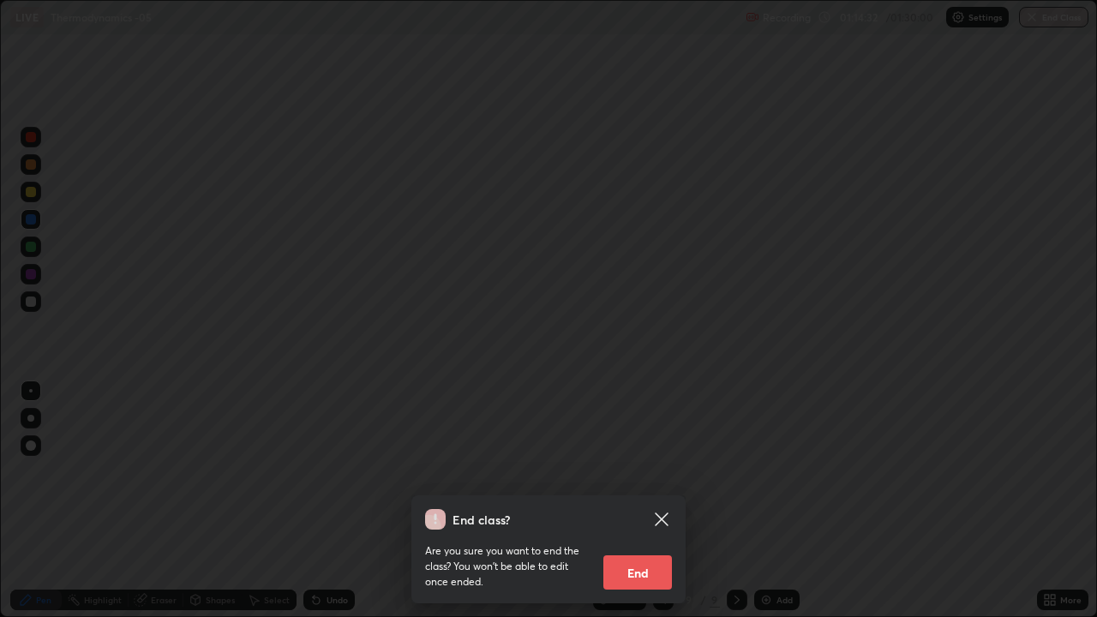
click at [653, 471] on button "End" at bounding box center [637, 572] width 69 height 34
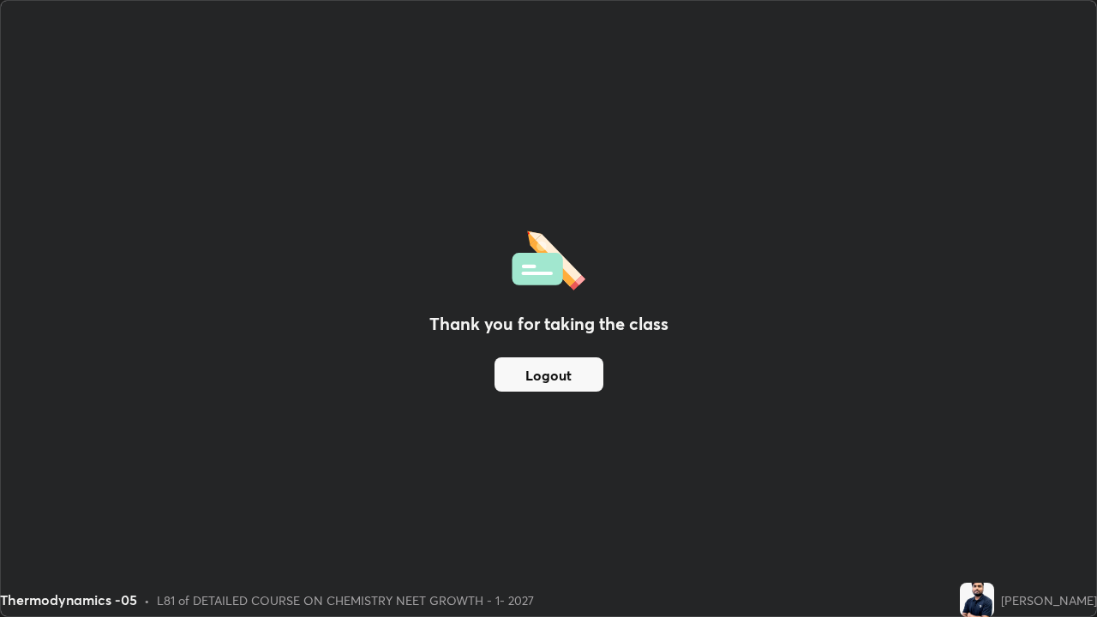
click at [551, 374] on button "Logout" at bounding box center [549, 374] width 109 height 34
